Goal: Information Seeking & Learning: Learn about a topic

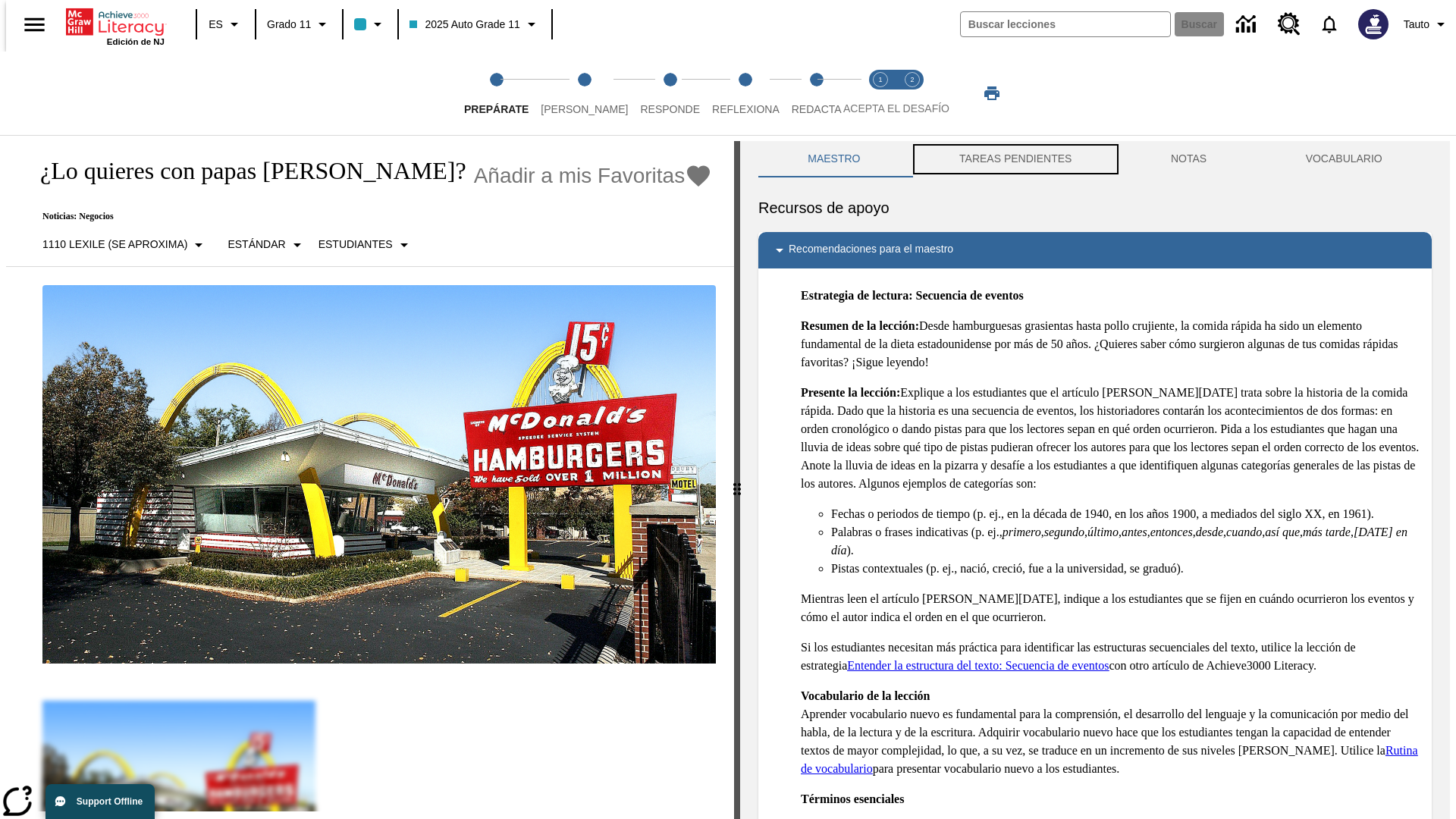
click at [1014, 159] on button "TAREAS PENDIENTES" at bounding box center [1016, 159] width 212 height 37
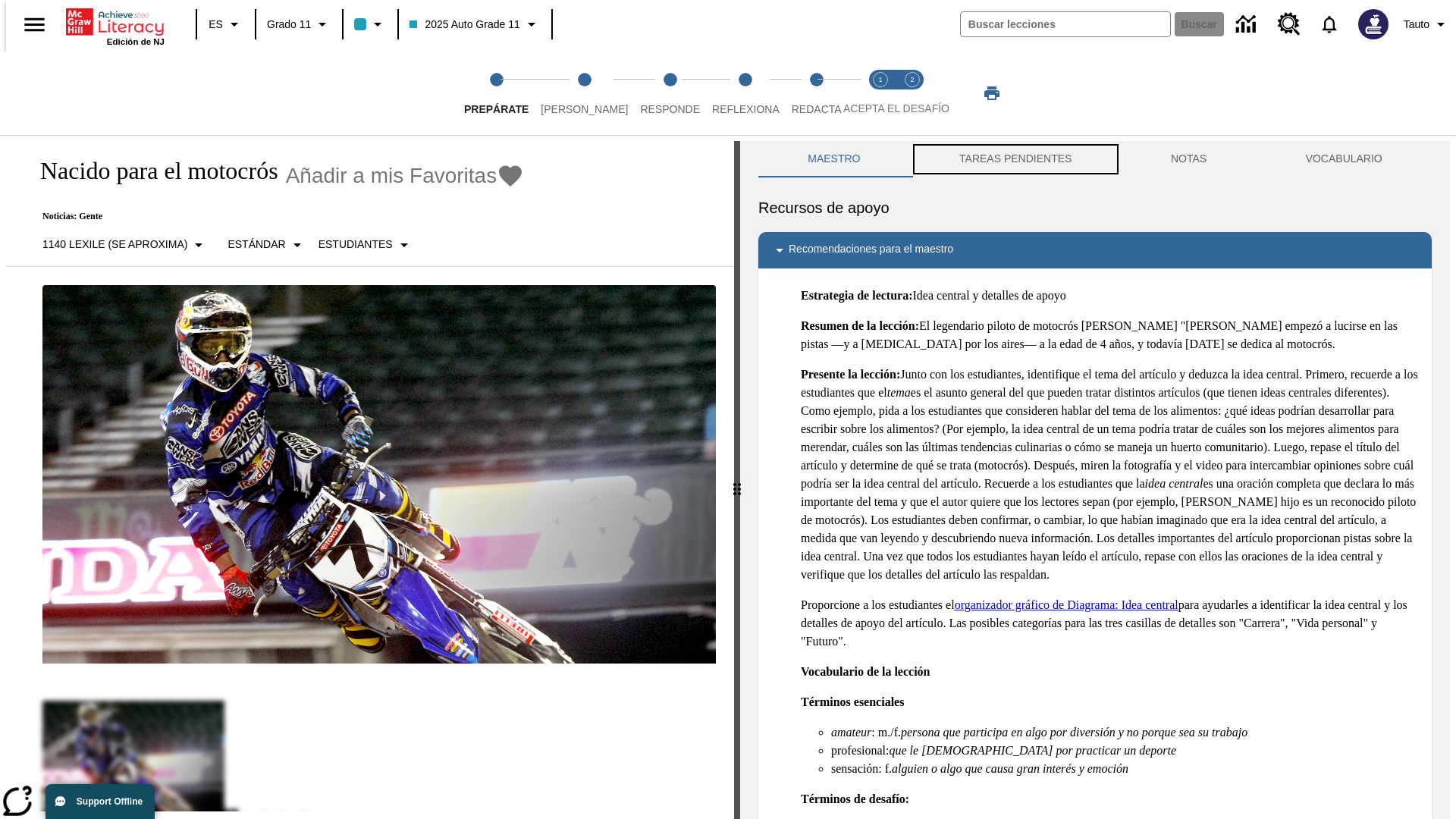
click at [1014, 159] on button "TAREAS PENDIENTES" at bounding box center [1016, 159] width 212 height 37
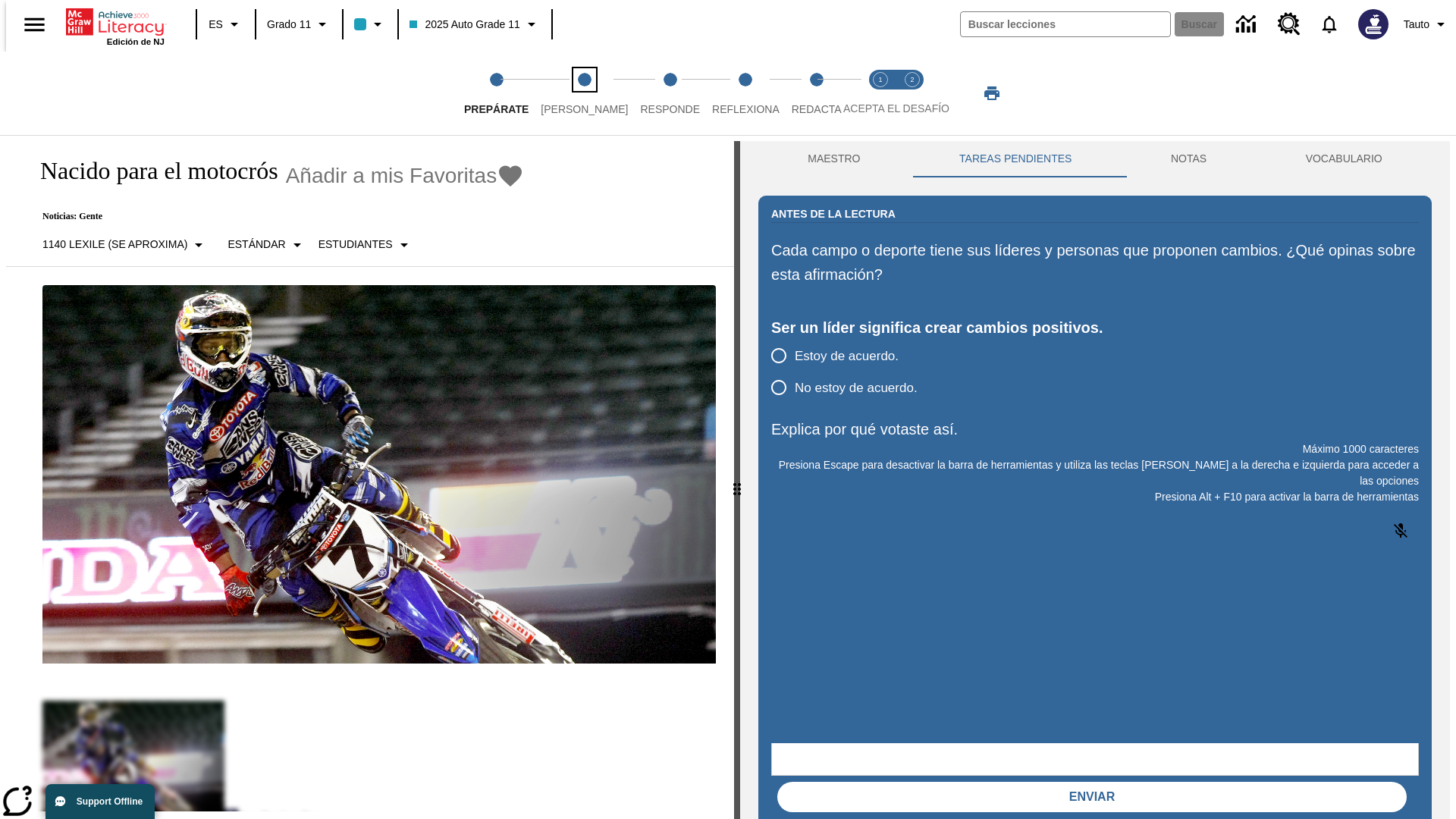
click at [572, 93] on span "[PERSON_NAME]" at bounding box center [585, 103] width 87 height 28
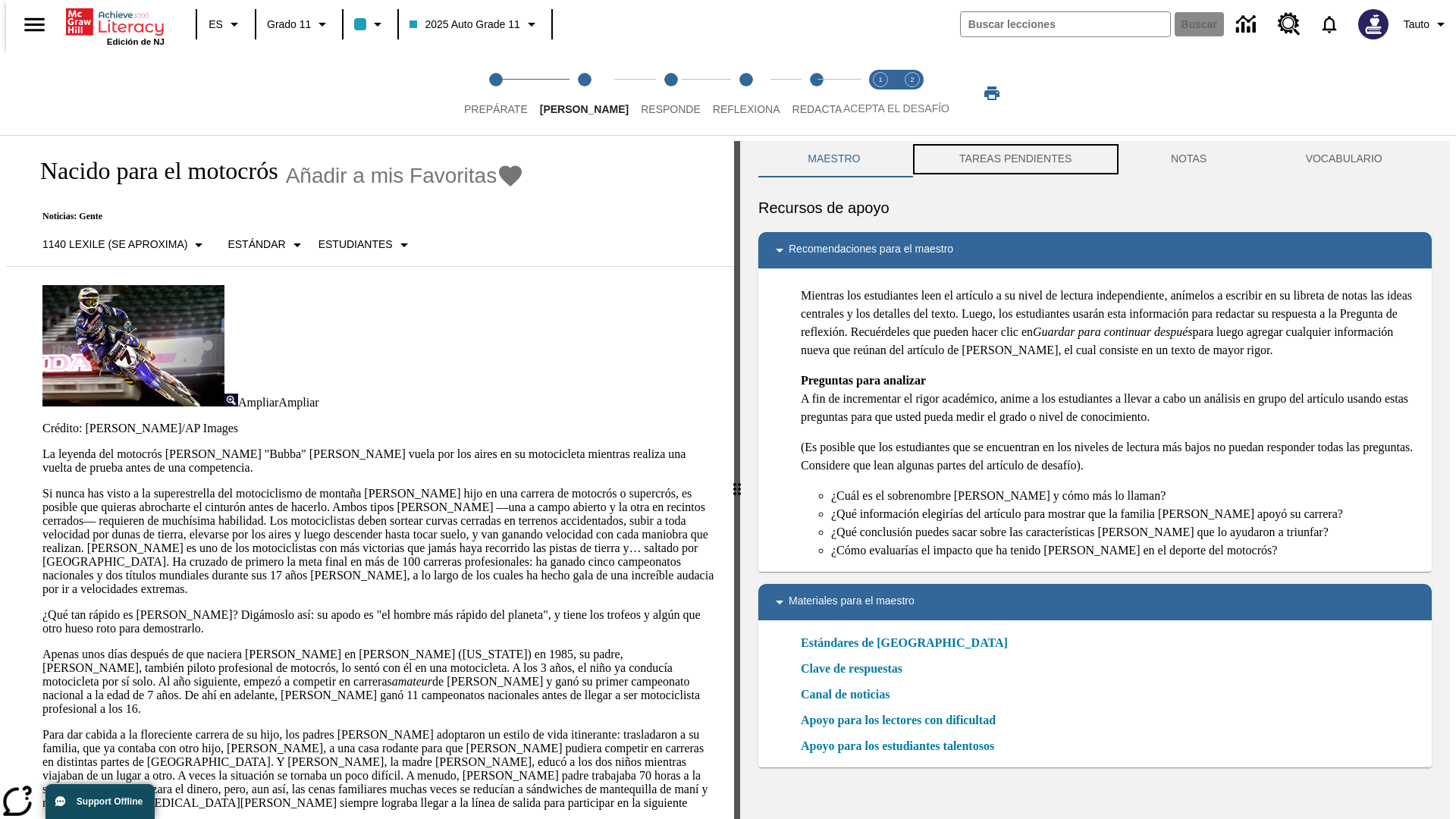
scroll to position [1, 0]
click at [1014, 159] on button "TAREAS PENDIENTES" at bounding box center [1016, 159] width 212 height 37
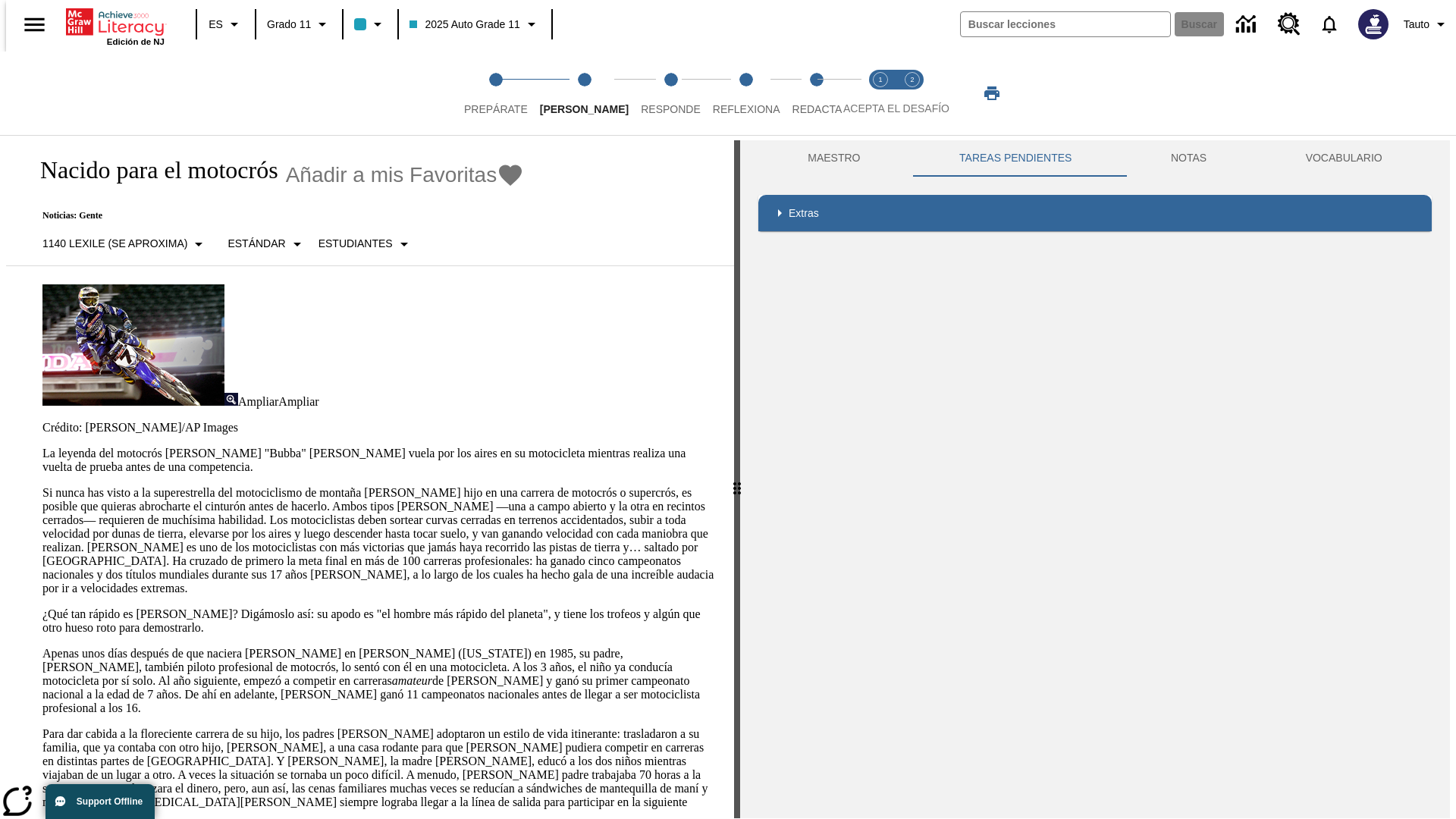
click at [42, 486] on p "Si nunca has visto a la superestrella del motociclismo de montaña [PERSON_NAME]…" at bounding box center [379, 540] width 674 height 110
